Goal: Task Accomplishment & Management: Use online tool/utility

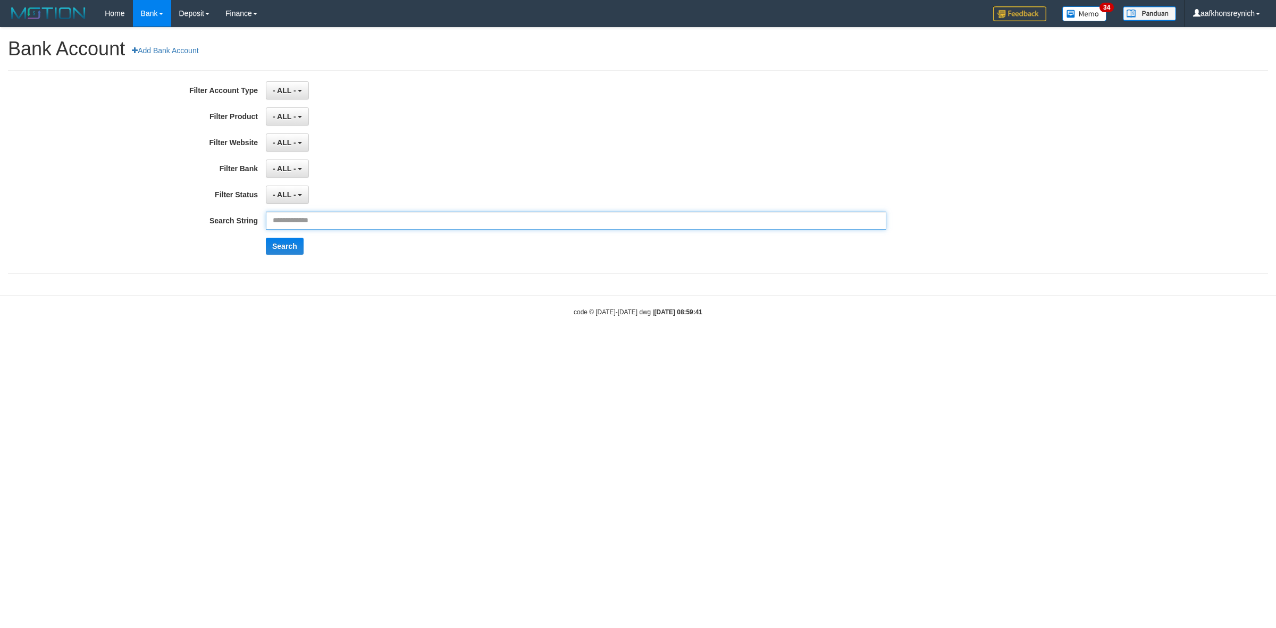
click at [376, 226] on input "text" at bounding box center [576, 221] width 621 height 18
type input "**********"
click at [279, 246] on button "Search" at bounding box center [285, 246] width 38 height 17
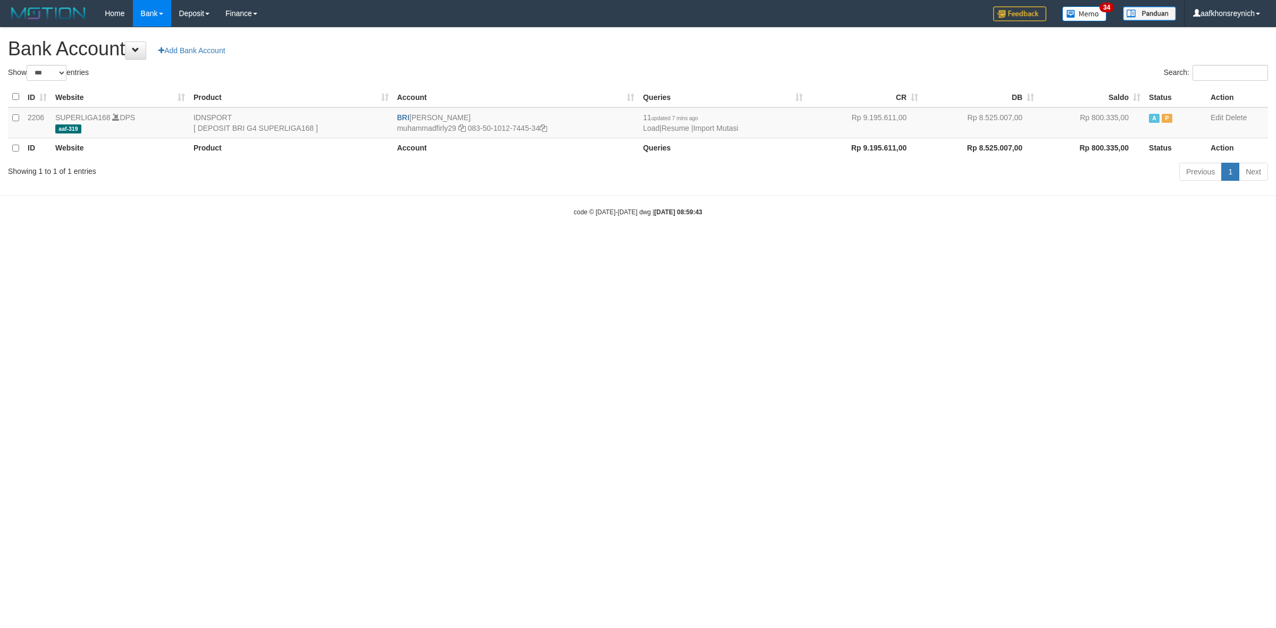
select select "***"
click at [923, 244] on html "Toggle navigation Home Bank Account List Load By Website Group [ISPORT] SUPERLI…" at bounding box center [638, 122] width 1276 height 244
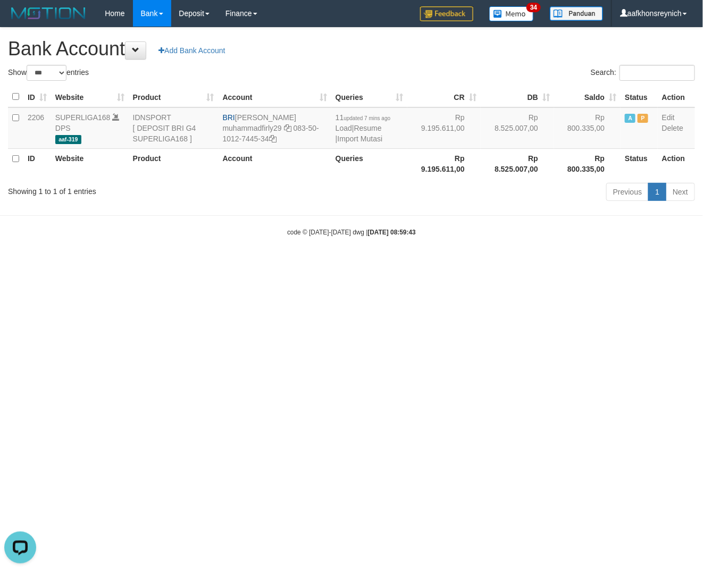
click at [540, 264] on html "Toggle navigation Home Bank Account List Load By Website Group [ISPORT] SUPERLI…" at bounding box center [351, 132] width 703 height 264
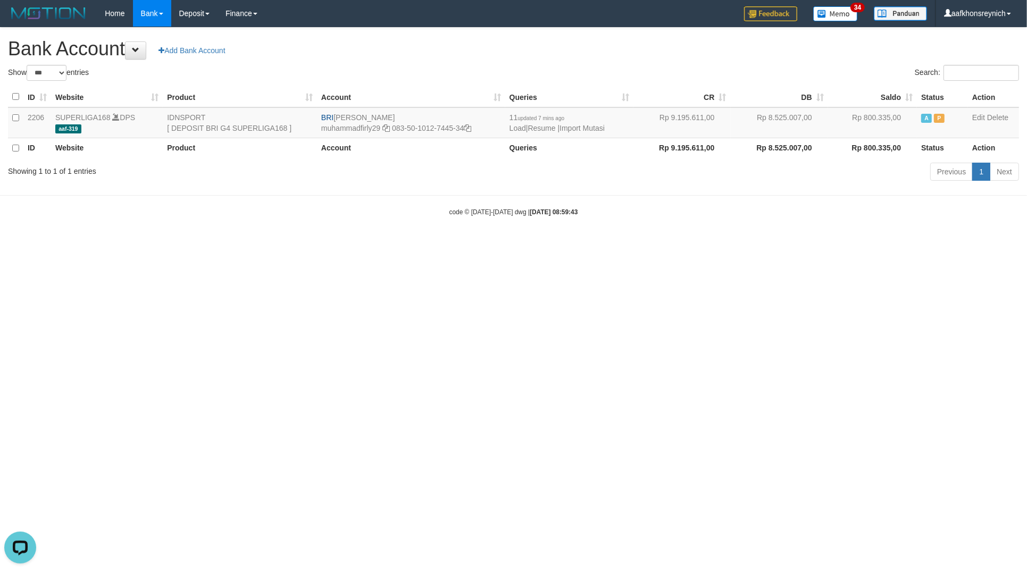
click at [842, 244] on html "Toggle navigation Home Bank Account List Load By Website Group [ISPORT] SUPERLI…" at bounding box center [513, 122] width 1027 height 244
click at [682, 244] on html "Toggle navigation Home Bank Account List Load By Website Group [ISPORT] SUPERLI…" at bounding box center [513, 122] width 1027 height 244
click at [673, 244] on html "Toggle navigation Home Bank Account List Load By Website Group [ISPORT] SUPERLI…" at bounding box center [513, 122] width 1027 height 244
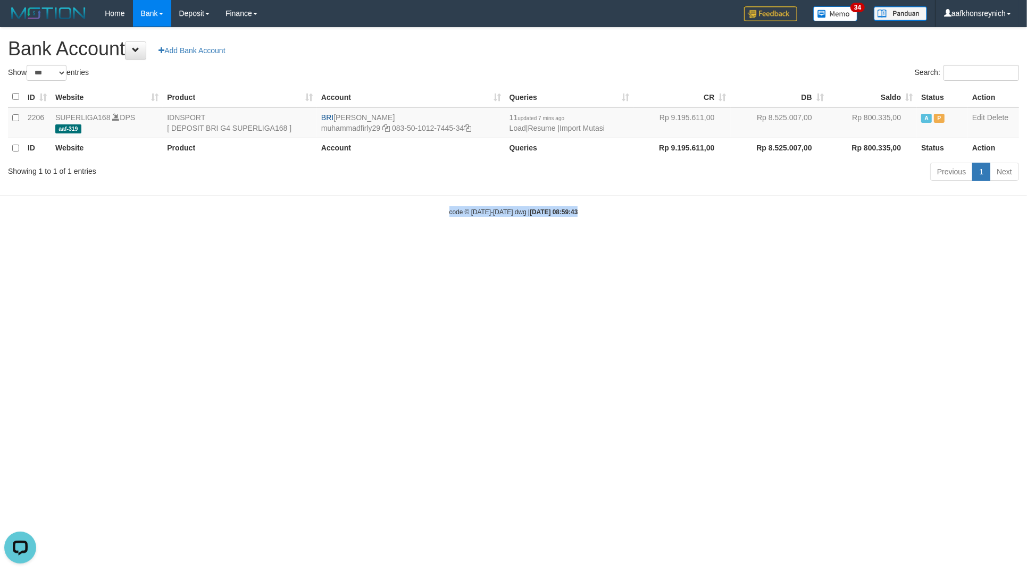
click at [726, 238] on body "Toggle navigation Home Bank Account List Load By Website Group [ISPORT] SUPERLI…" at bounding box center [513, 122] width 1027 height 244
click at [572, 125] on link "Import Mutasi" at bounding box center [581, 128] width 45 height 9
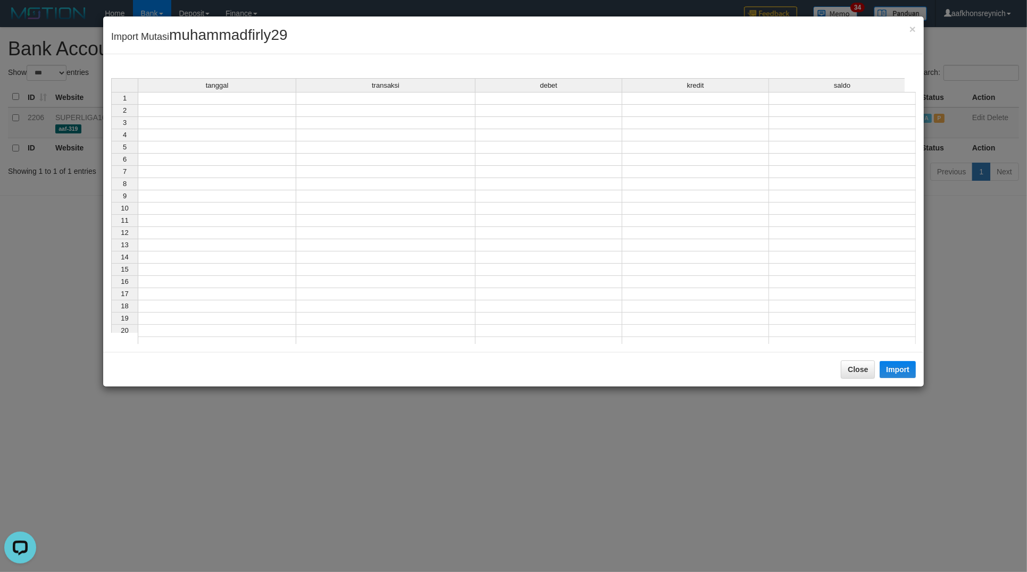
click at [254, 96] on td at bounding box center [217, 98] width 158 height 13
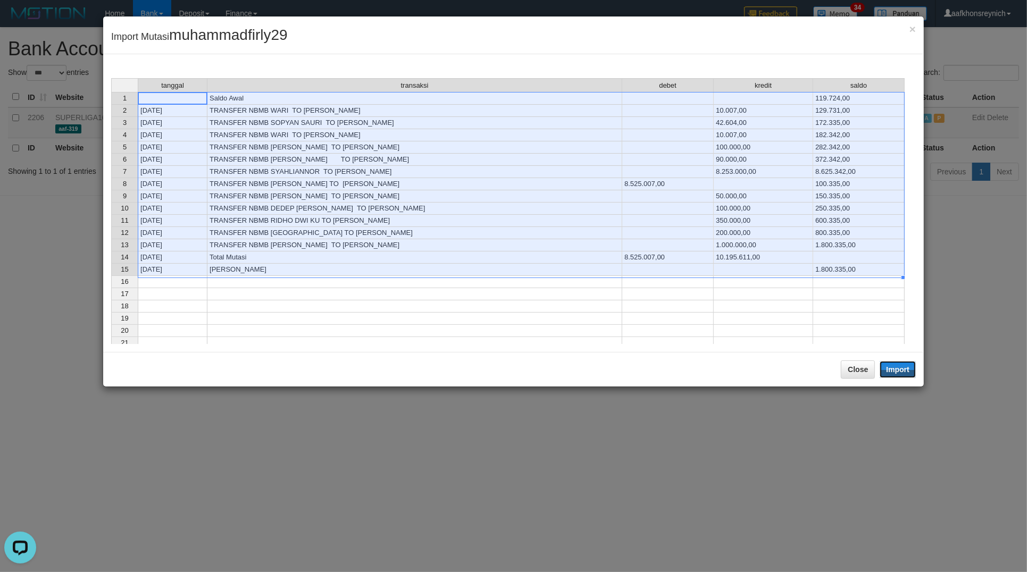
drag, startPoint x: 897, startPoint y: 373, endPoint x: 1024, endPoint y: 389, distance: 127.6
click at [898, 373] on button "Import" at bounding box center [897, 369] width 36 height 17
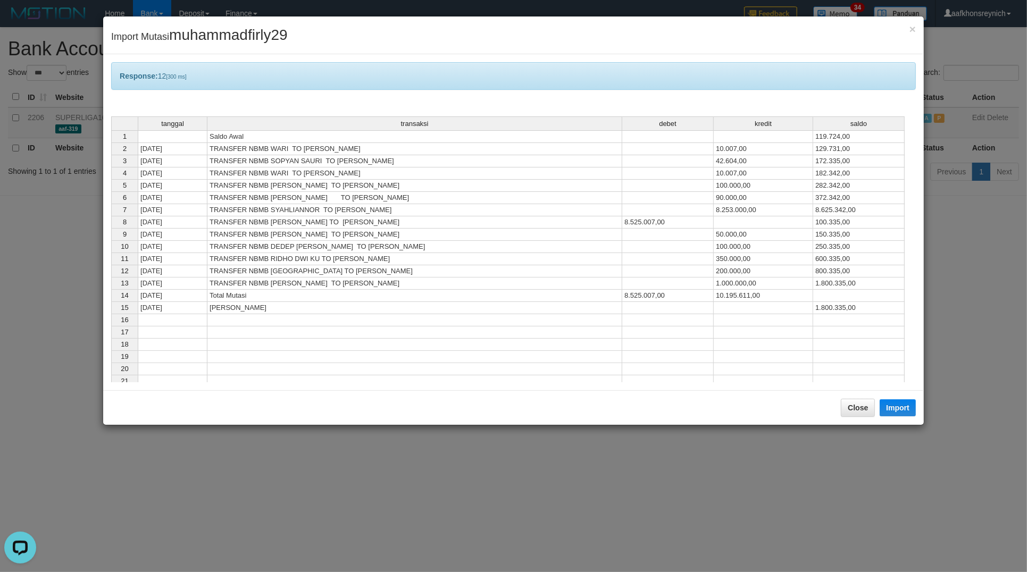
click at [828, 336] on td at bounding box center [858, 332] width 91 height 12
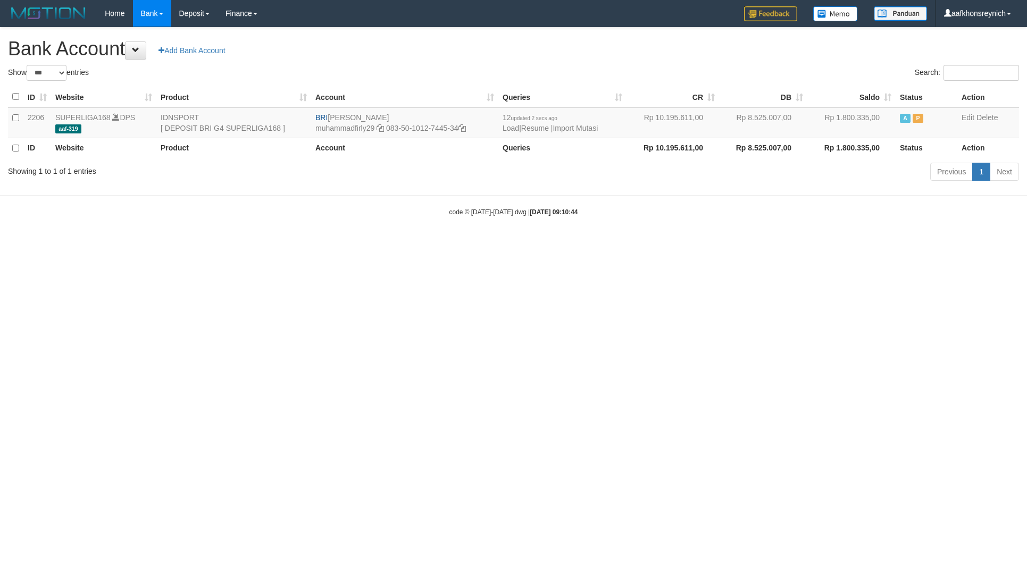
select select "***"
click at [812, 244] on html "Toggle navigation Home Bank Account List Load By Website Group [ISPORT] SUPERLI…" at bounding box center [513, 122] width 1027 height 244
select select "***"
drag, startPoint x: 328, startPoint y: 115, endPoint x: 411, endPoint y: 111, distance: 83.6
click at [411, 111] on td "BRI MUHAMMAD FIRLY muhammadfirly29 083-50-1012-7445-34" at bounding box center [404, 122] width 187 height 31
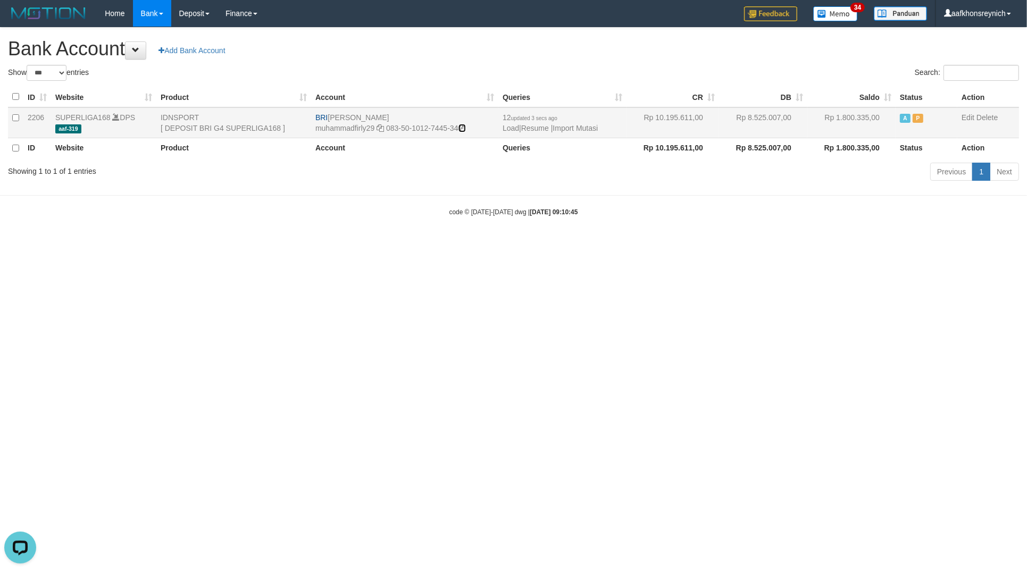
click at [464, 129] on icon at bounding box center [461, 127] width 7 height 7
click at [581, 128] on link "Import Mutasi" at bounding box center [574, 128] width 45 height 9
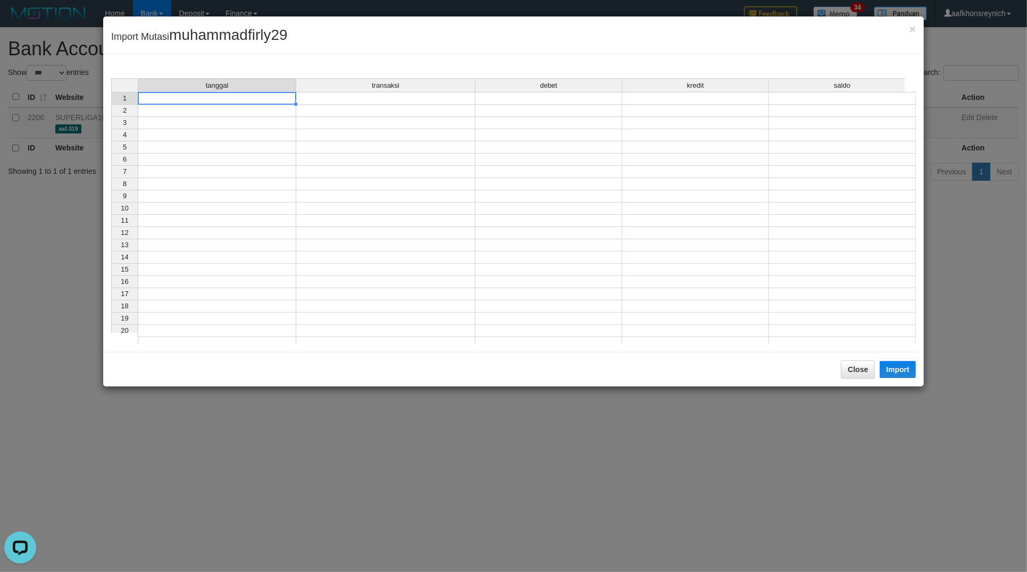
drag, startPoint x: 267, startPoint y: 96, endPoint x: 289, endPoint y: 103, distance: 22.7
click at [267, 96] on td at bounding box center [217, 98] width 158 height 13
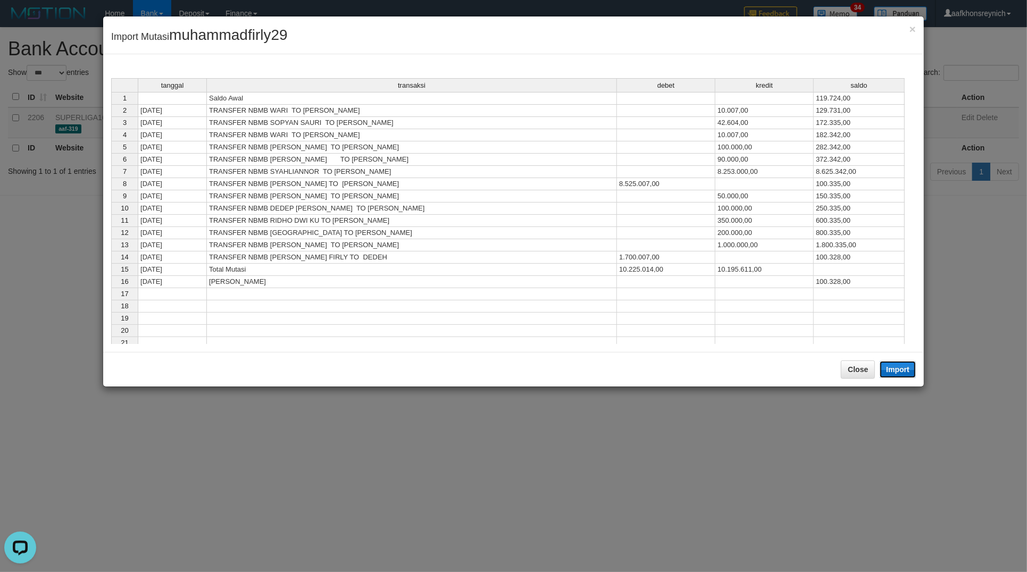
click at [897, 367] on button "Import" at bounding box center [897, 369] width 36 height 17
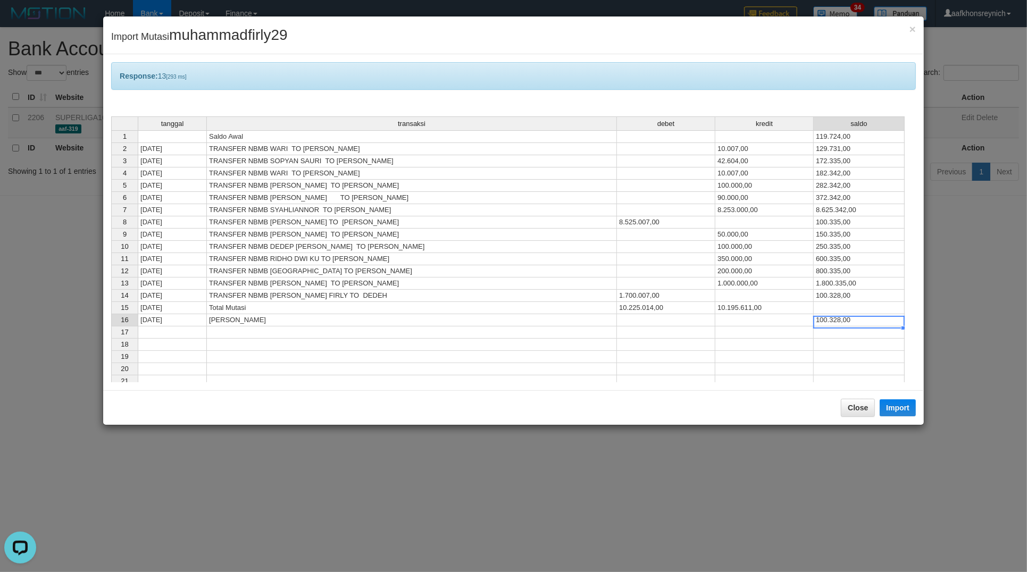
click at [833, 322] on td "100.328,00" at bounding box center [859, 320] width 91 height 12
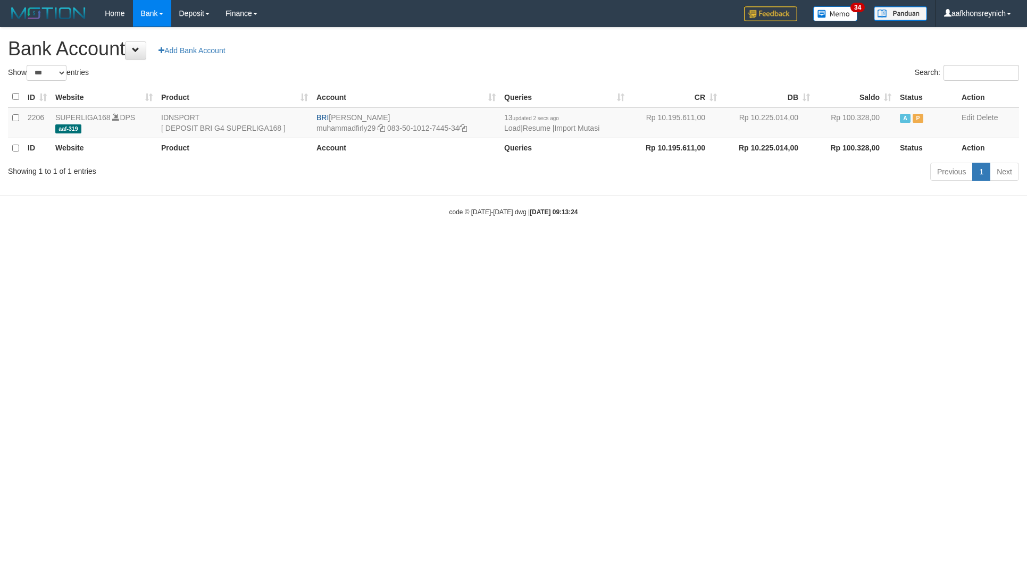
select select "***"
click at [833, 244] on html "Toggle navigation Home Bank Account List Load By Website Group [ISPORT] SUPERLI…" at bounding box center [513, 122] width 1027 height 244
select select "***"
click at [572, 127] on link "Import Mutasi" at bounding box center [576, 128] width 45 height 9
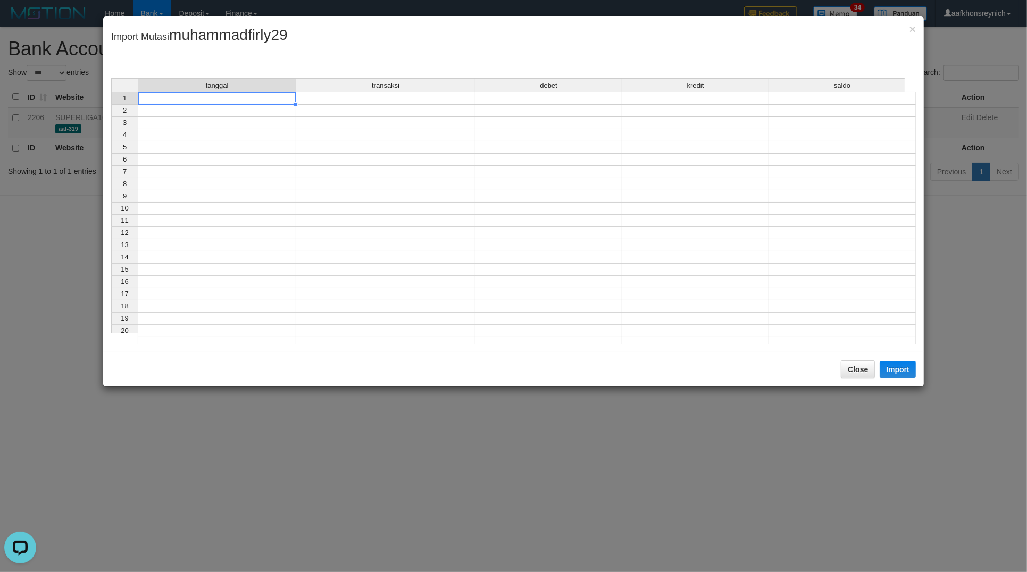
click at [261, 99] on td at bounding box center [217, 98] width 158 height 13
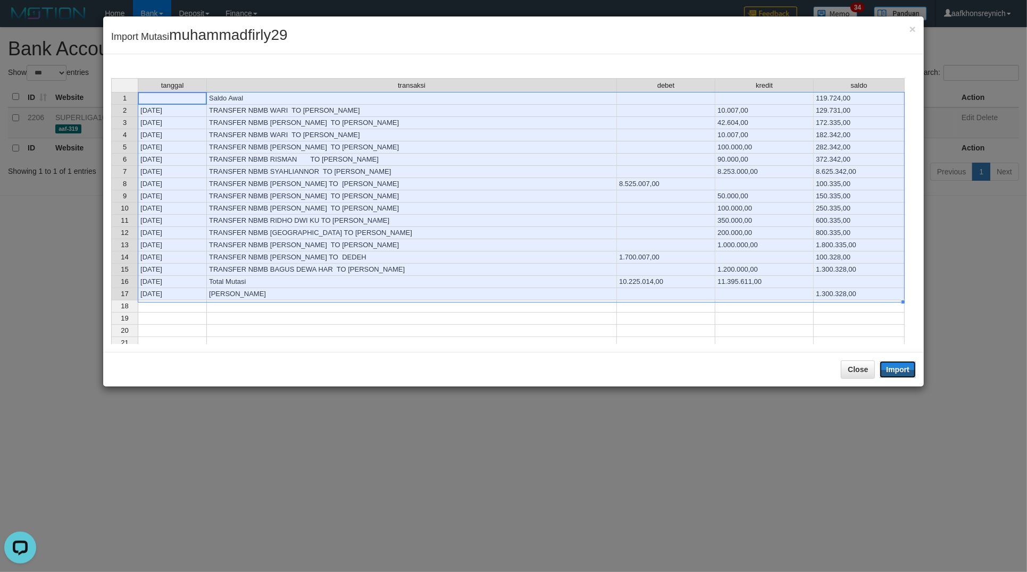
click at [902, 368] on button "Import" at bounding box center [897, 369] width 36 height 17
click at [111, 379] on div "tanggal transaksi debet kredit saldo 1 Saldo Awal 119.724,00 2 31/08/25 TRANSFE…" at bounding box center [111, 250] width 0 height 345
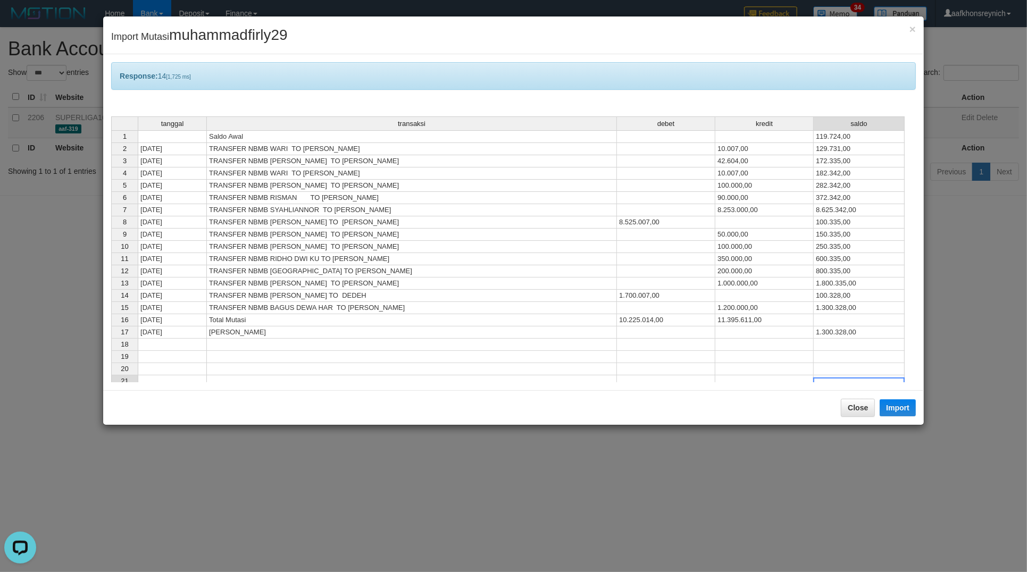
click at [833, 413] on div "Close Import" at bounding box center [513, 407] width 820 height 35
click at [861, 405] on button "Close" at bounding box center [858, 408] width 34 height 18
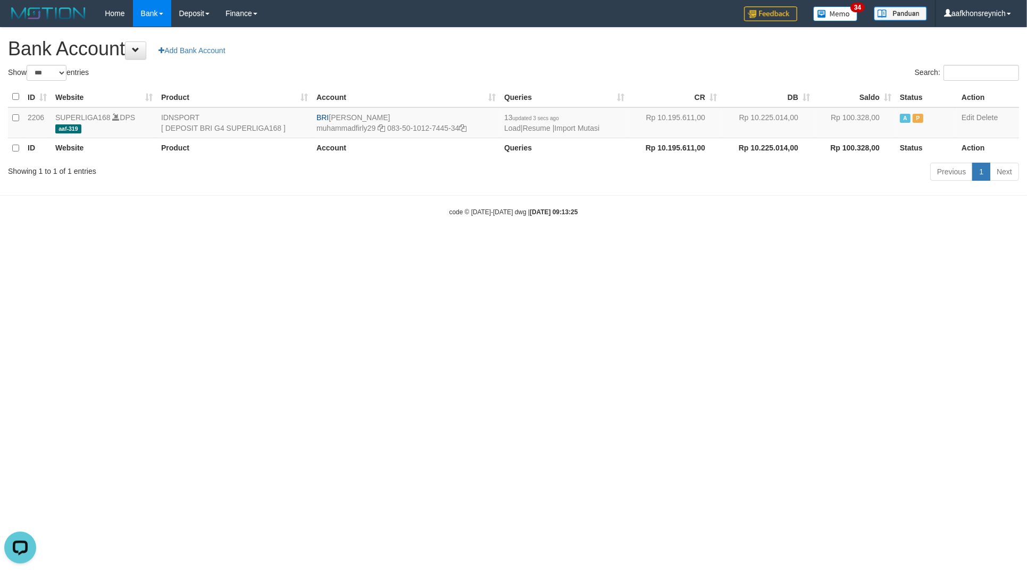
click at [868, 244] on html "Toggle navigation Home Bank Account List Load By Website Group [ISPORT] SUPERLI…" at bounding box center [513, 122] width 1027 height 244
select select "***"
drag, startPoint x: 328, startPoint y: 115, endPoint x: 417, endPoint y: 112, distance: 89.4
click at [417, 112] on td "BRI MUHAMMAD FIRLY muhammadfirly29 083-50-1012-7445-34" at bounding box center [403, 122] width 187 height 31
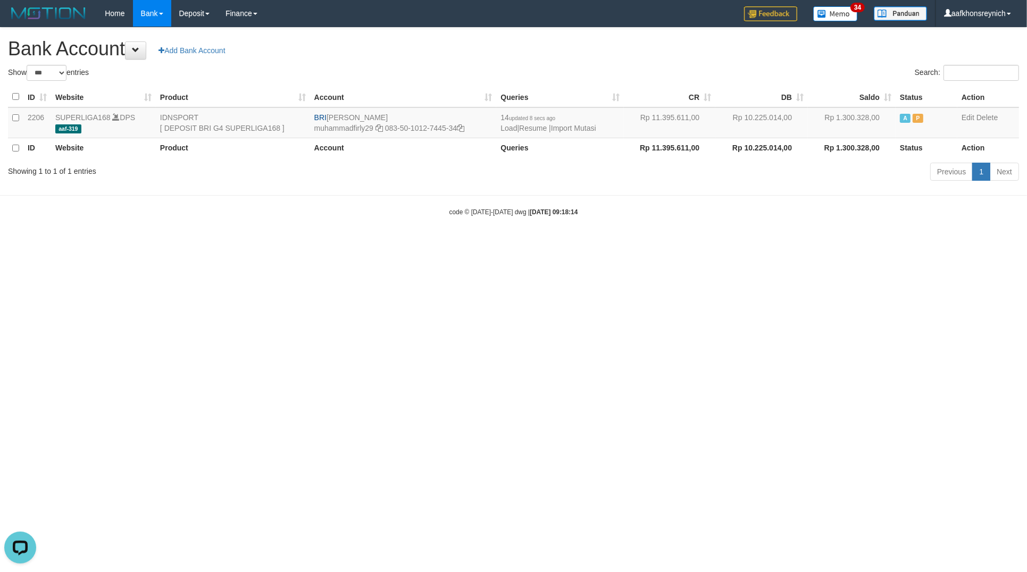
copy td "[PERSON_NAME]"
click at [463, 129] on icon at bounding box center [460, 127] width 7 height 7
copy td "[PERSON_NAME]"
click at [570, 130] on link "Import Mutasi" at bounding box center [573, 128] width 45 height 9
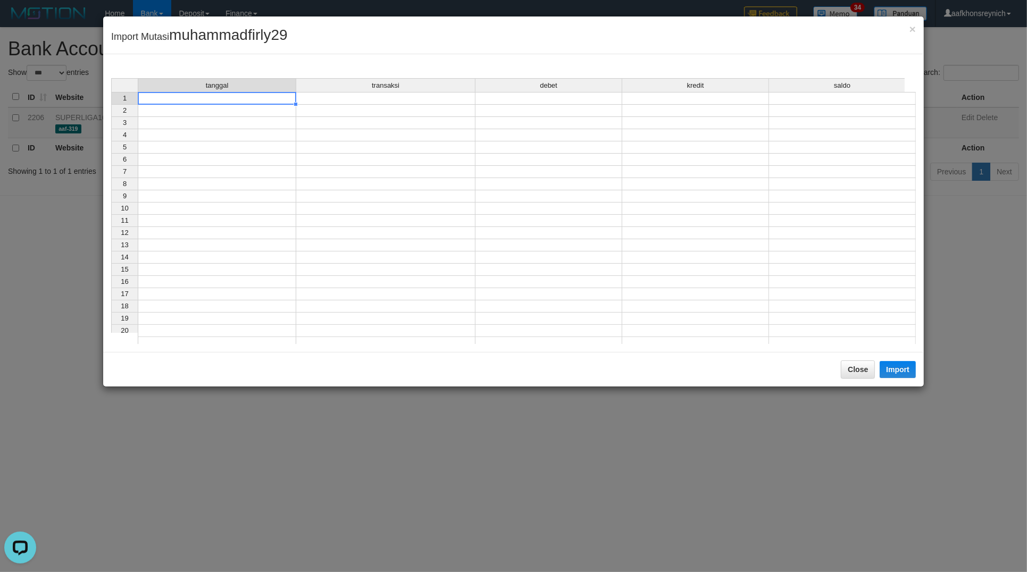
click at [284, 99] on td at bounding box center [217, 98] width 158 height 13
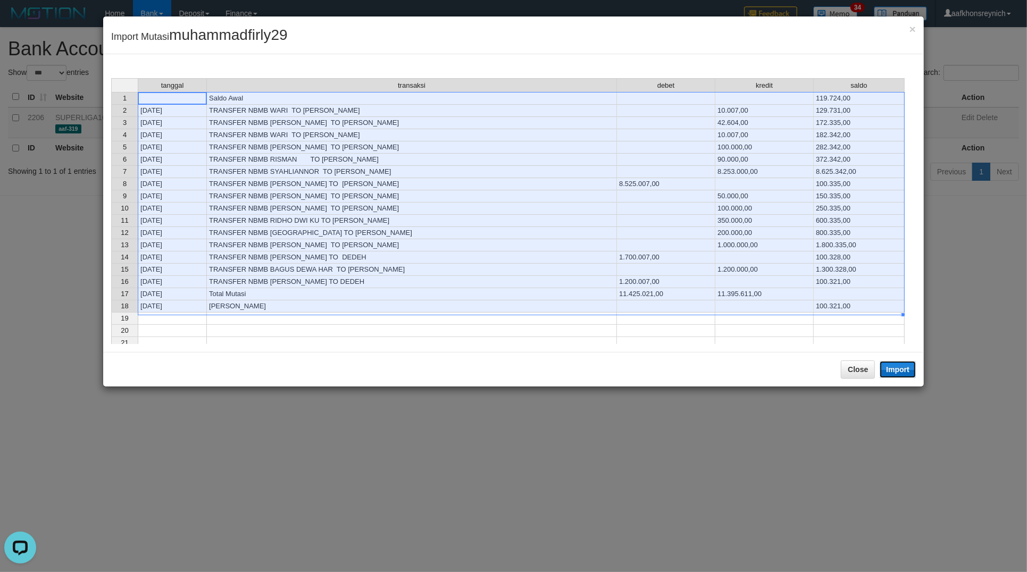
click at [900, 362] on button "Import" at bounding box center [897, 369] width 36 height 17
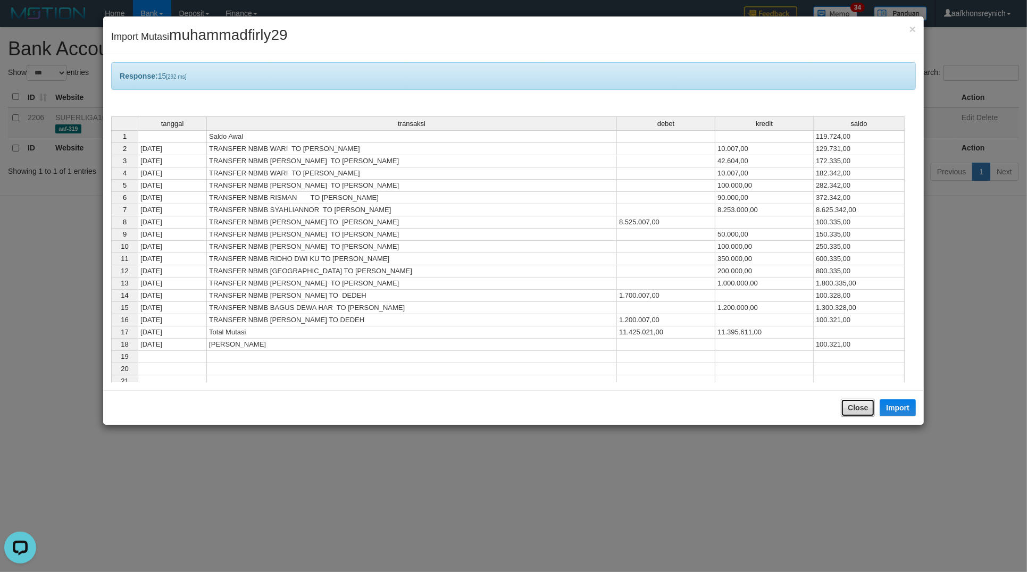
click at [862, 411] on button "Close" at bounding box center [858, 408] width 34 height 18
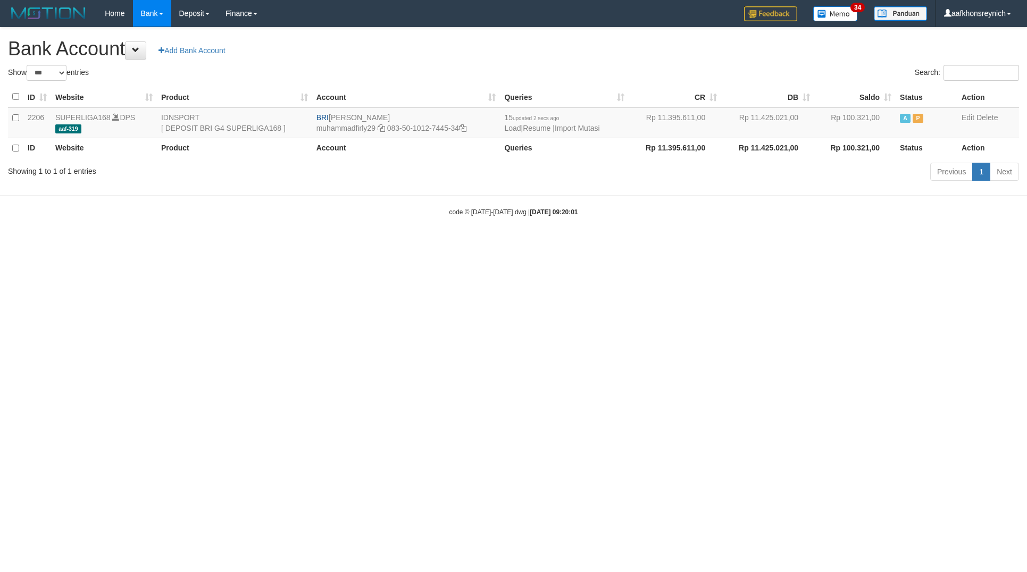
select select "***"
